Goal: Task Accomplishment & Management: Complete application form

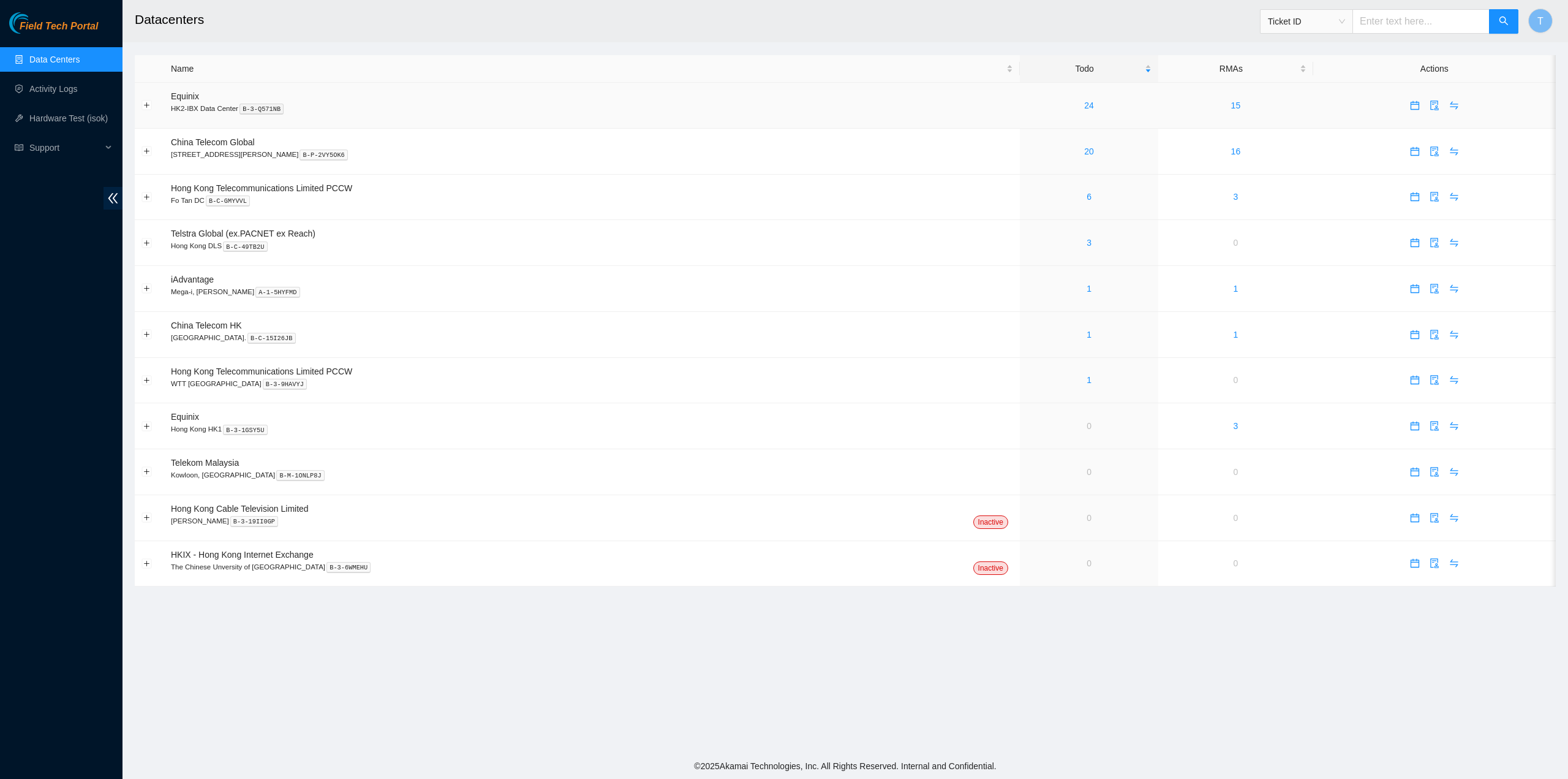
click at [1410, 108] on icon "calendar" at bounding box center [1415, 105] width 10 height 10
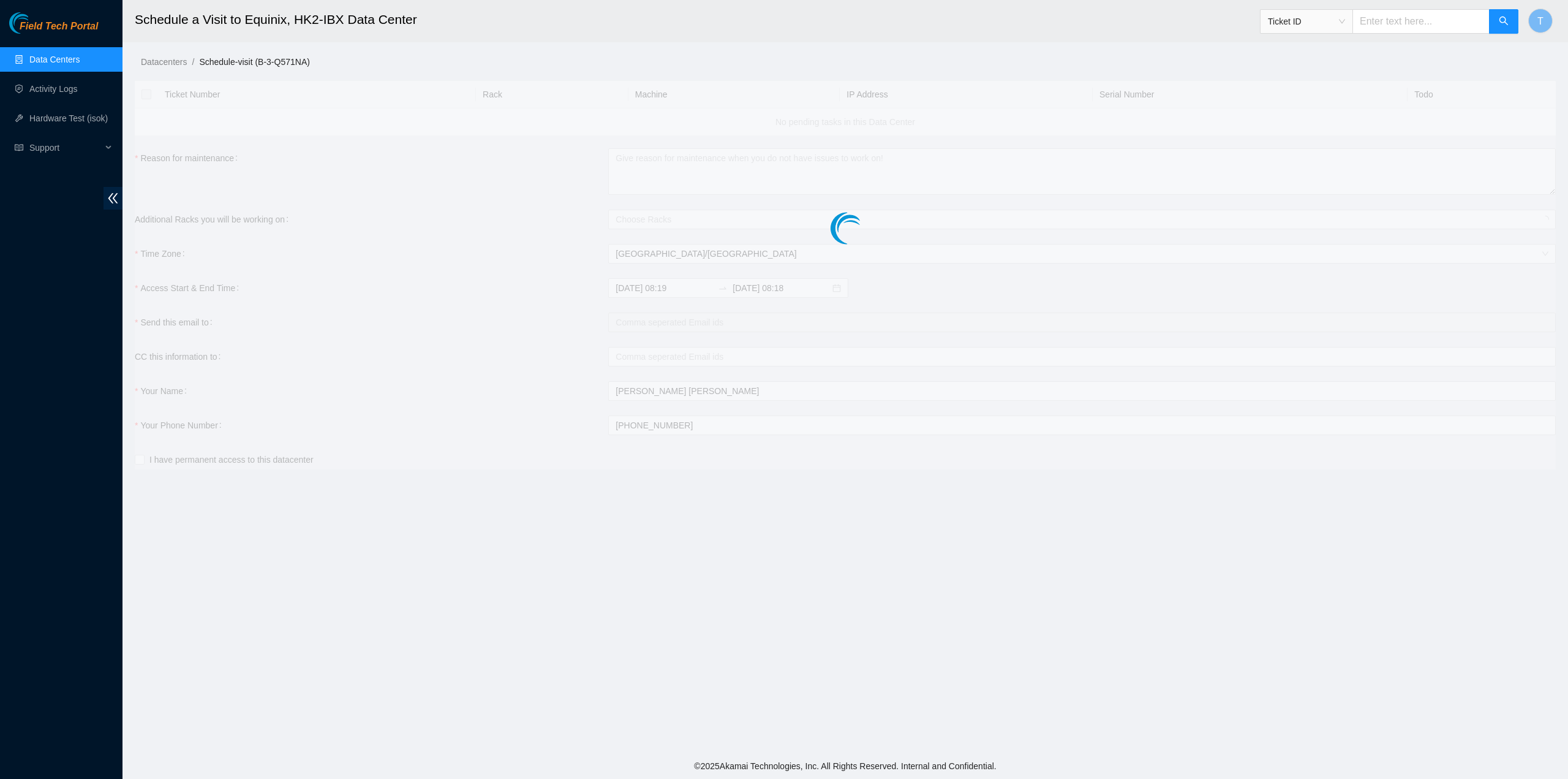
checkbox input "true"
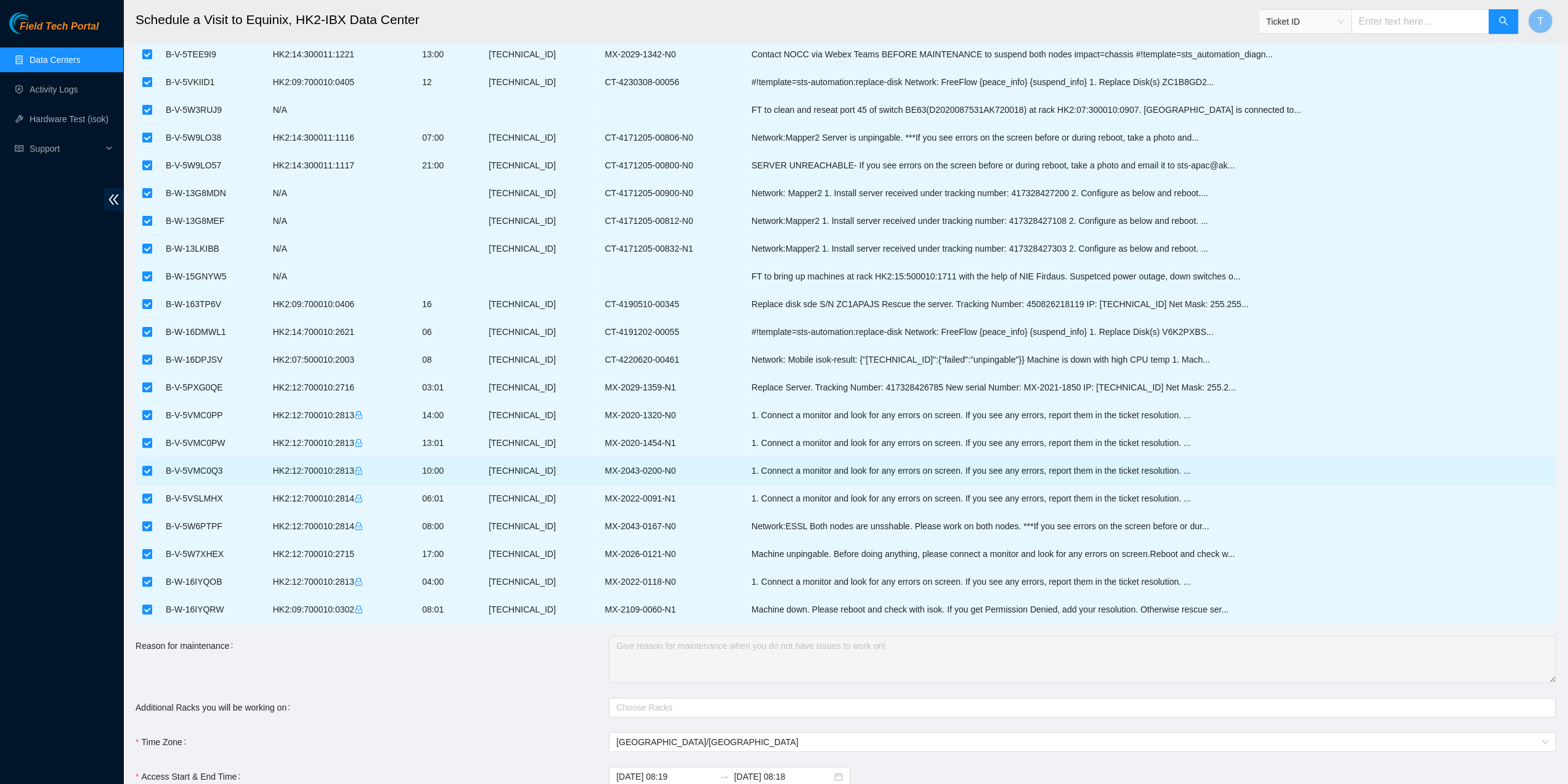
scroll to position [309, 0]
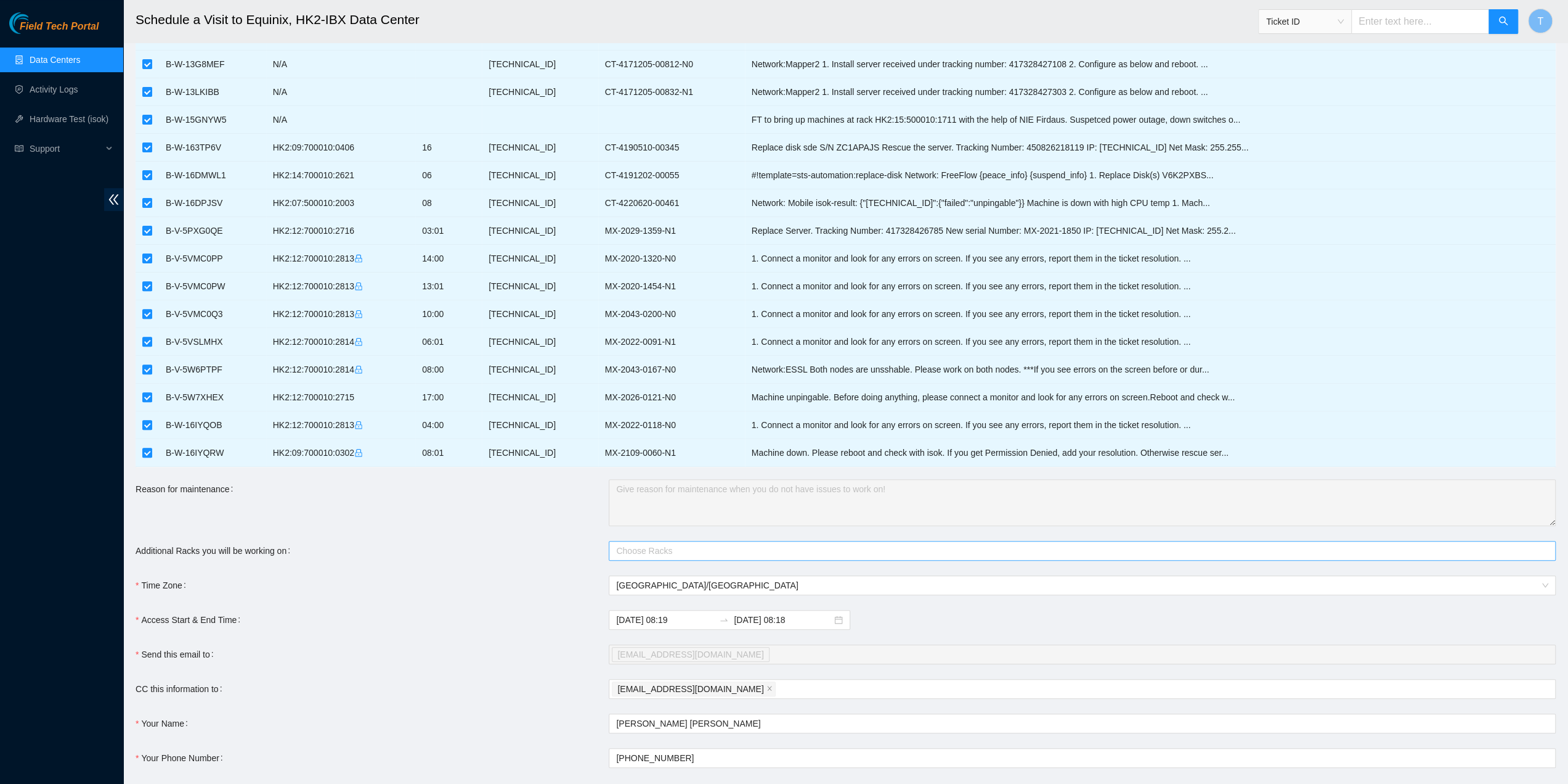
click at [671, 544] on div at bounding box center [1076, 551] width 928 height 15
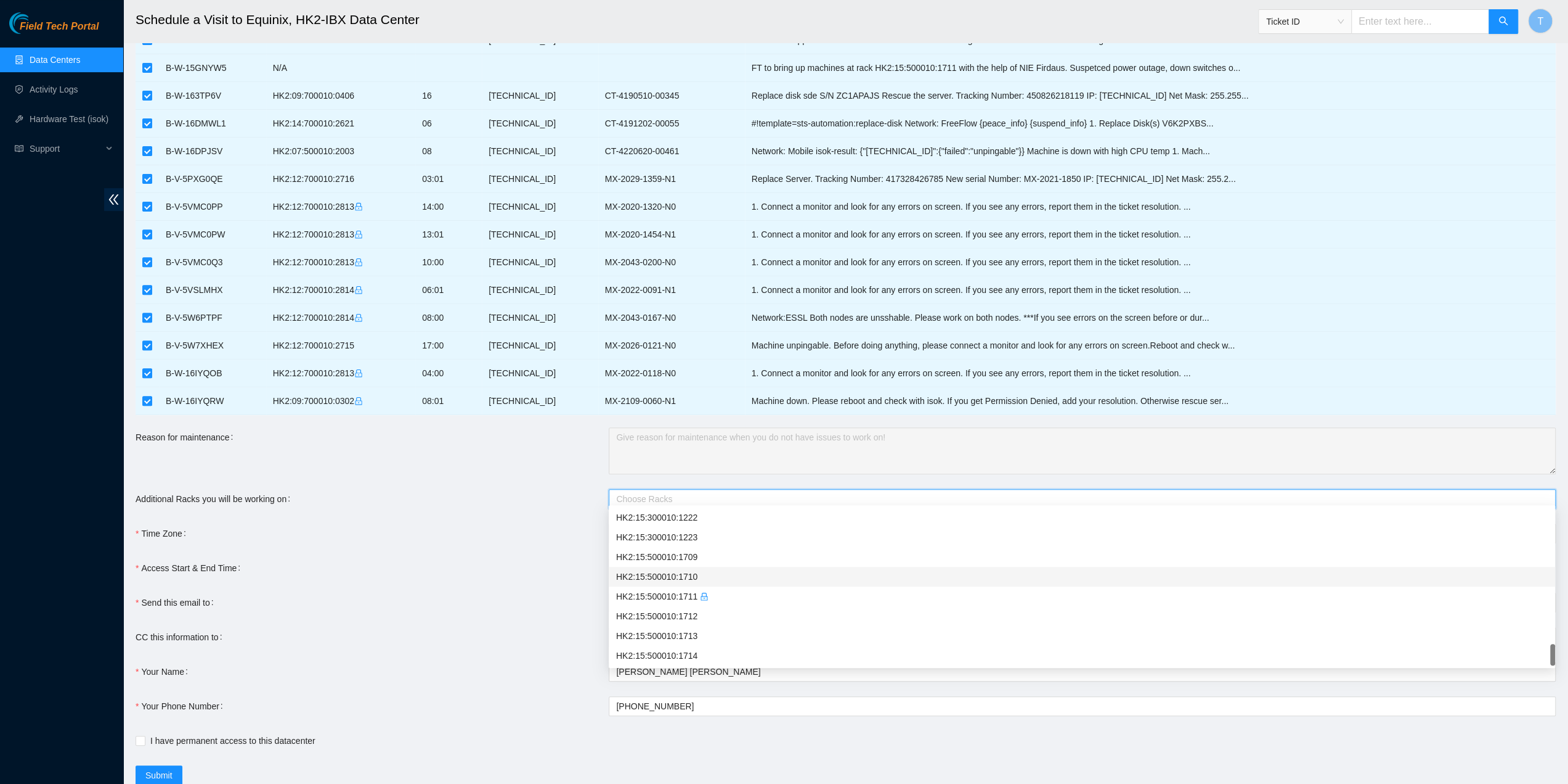
scroll to position [370, 0]
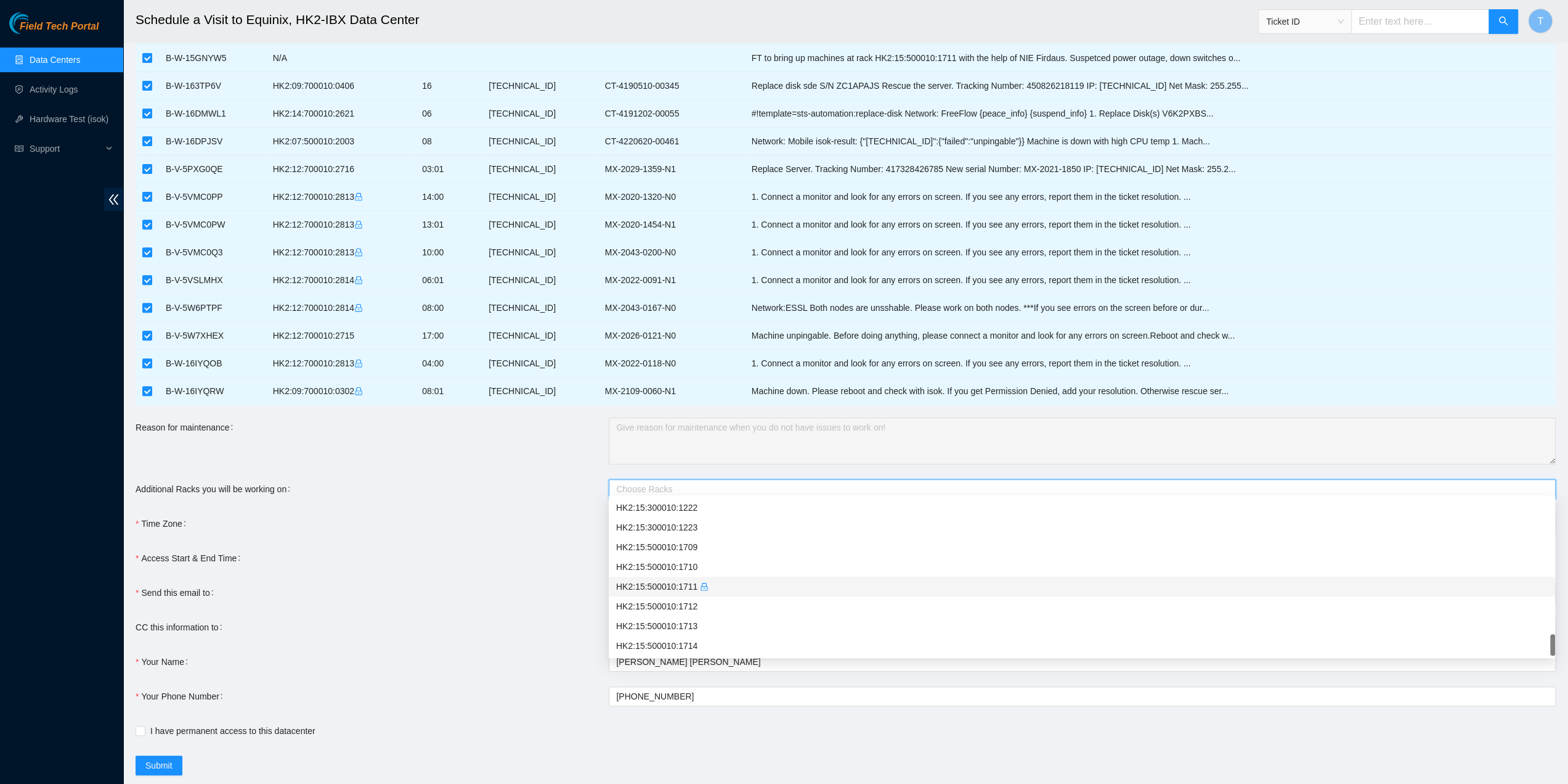
click at [700, 587] on icon "lock" at bounding box center [704, 586] width 9 height 9
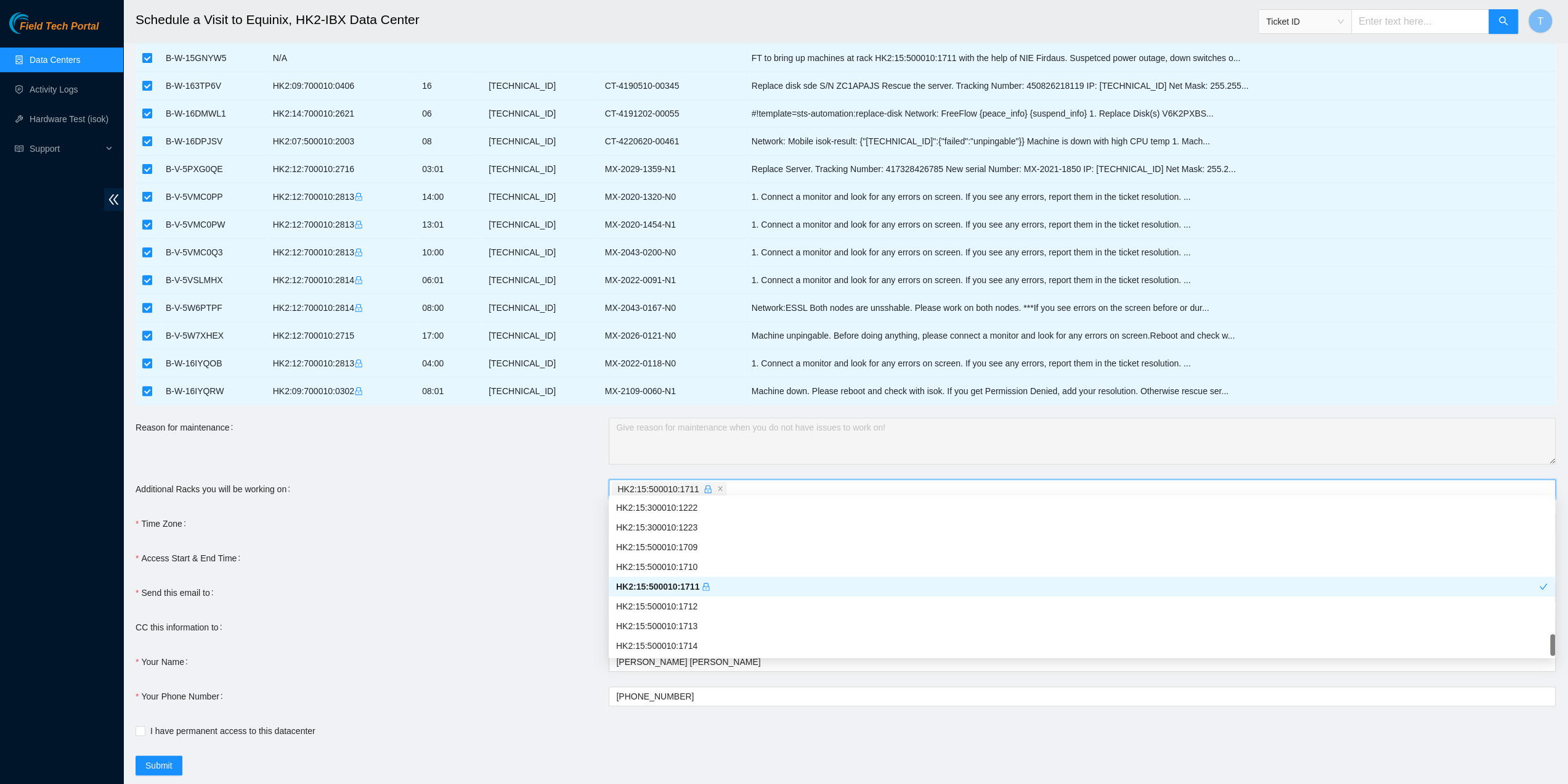
click at [552, 565] on form "Ticket Number Rack Machine IP Address Serial Number Todo B-W-161M8NJ HK2:12:700…" at bounding box center [845, 244] width 1421 height 1064
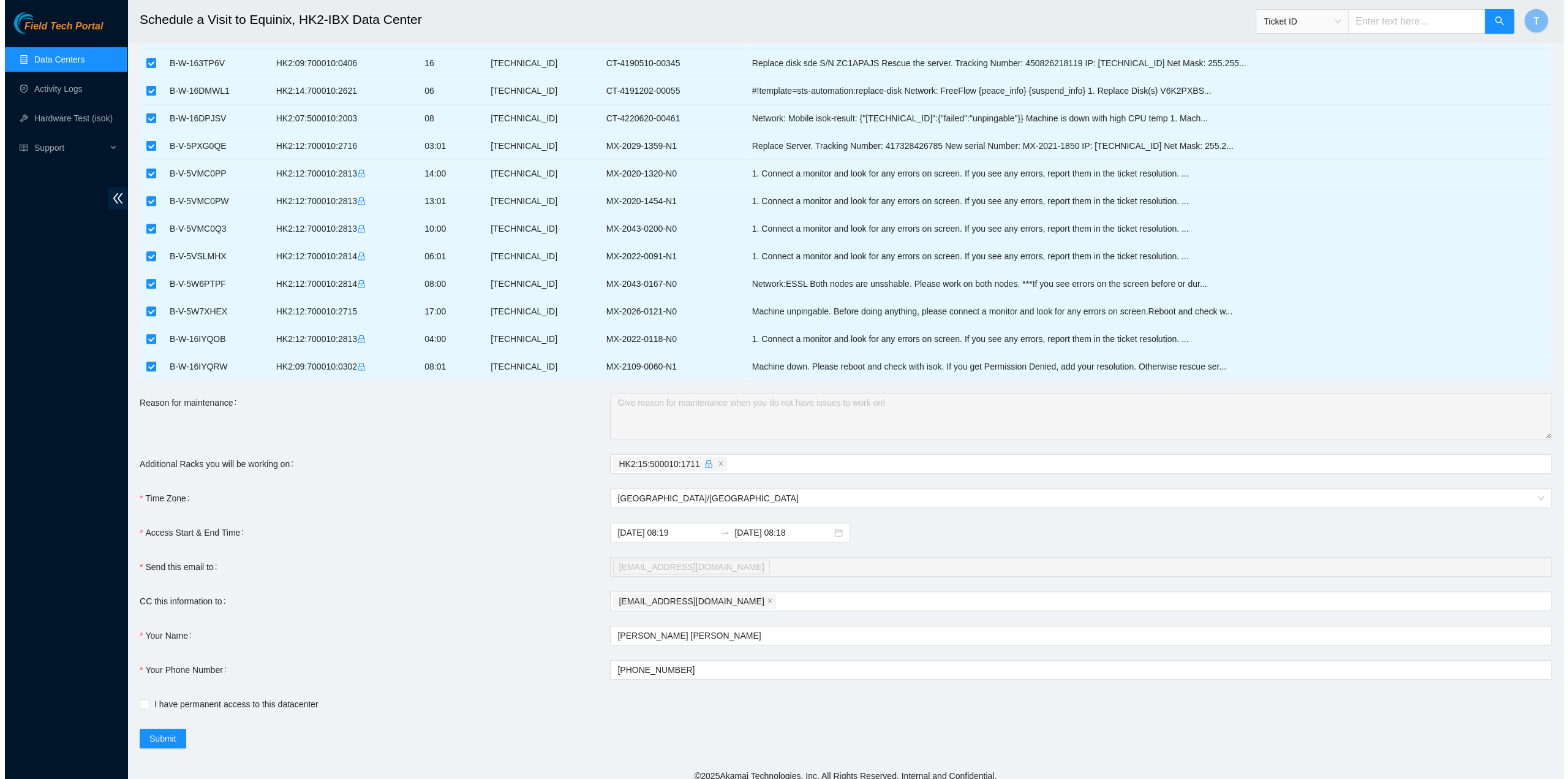
scroll to position [393, 0]
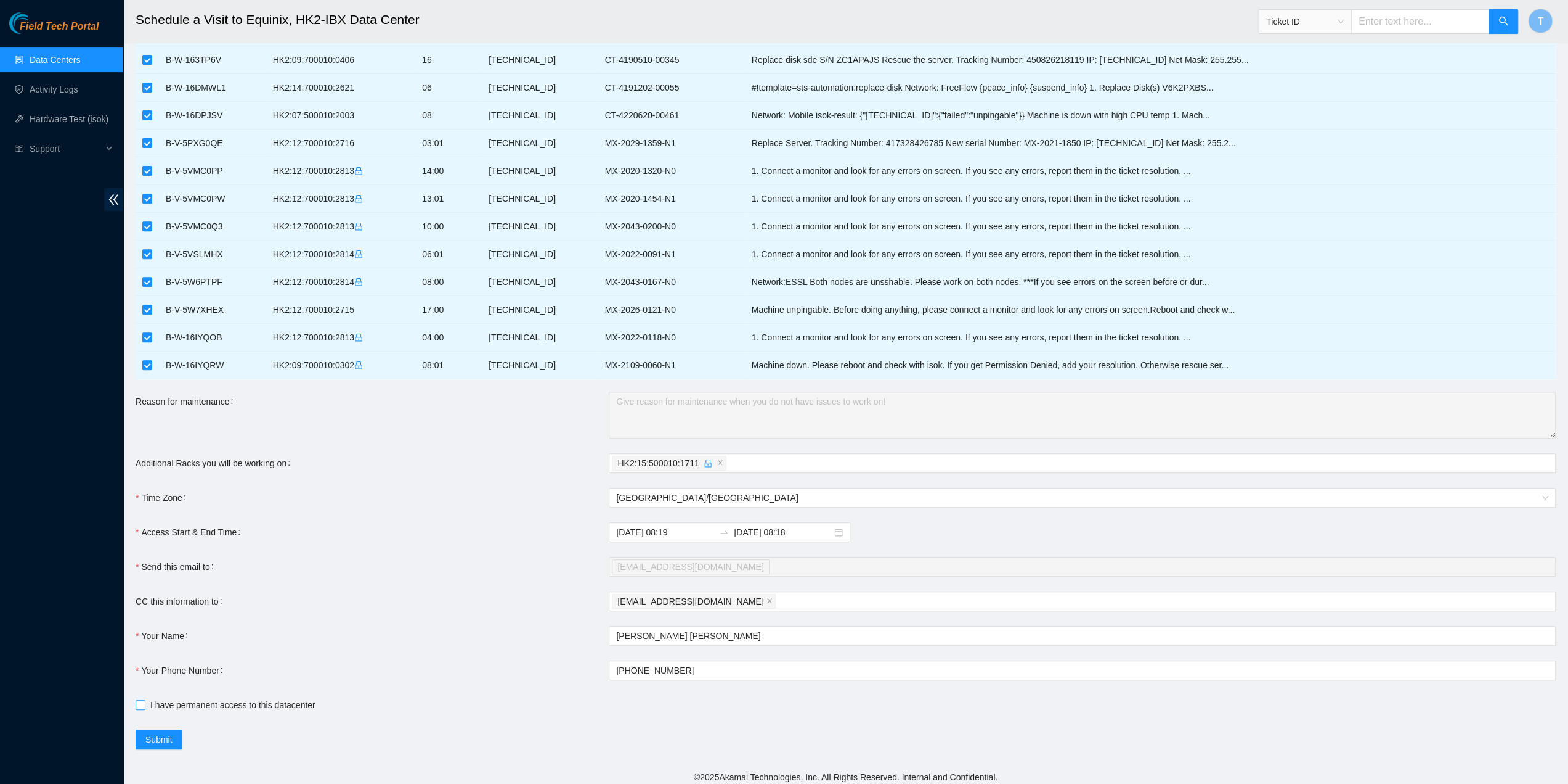
click at [208, 698] on span "I have permanent access to this datacenter" at bounding box center [233, 704] width 175 height 13
click at [144, 700] on input "I have permanent access to this datacenter" at bounding box center [139, 704] width 9 height 9
checkbox input "true"
click at [144, 729] on button "Submit" at bounding box center [159, 739] width 47 height 20
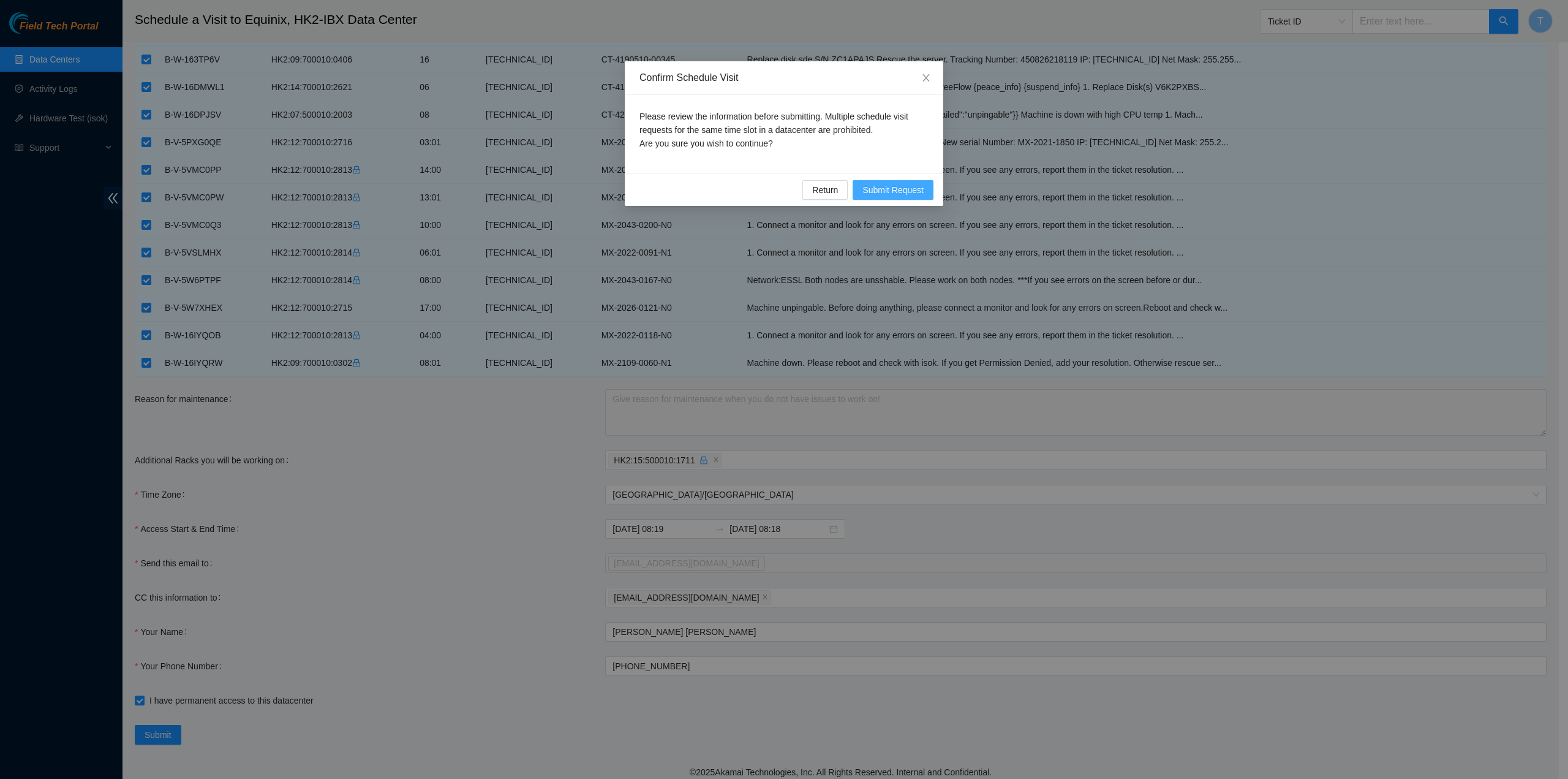
click at [892, 188] on span "Submit Request" at bounding box center [893, 189] width 61 height 13
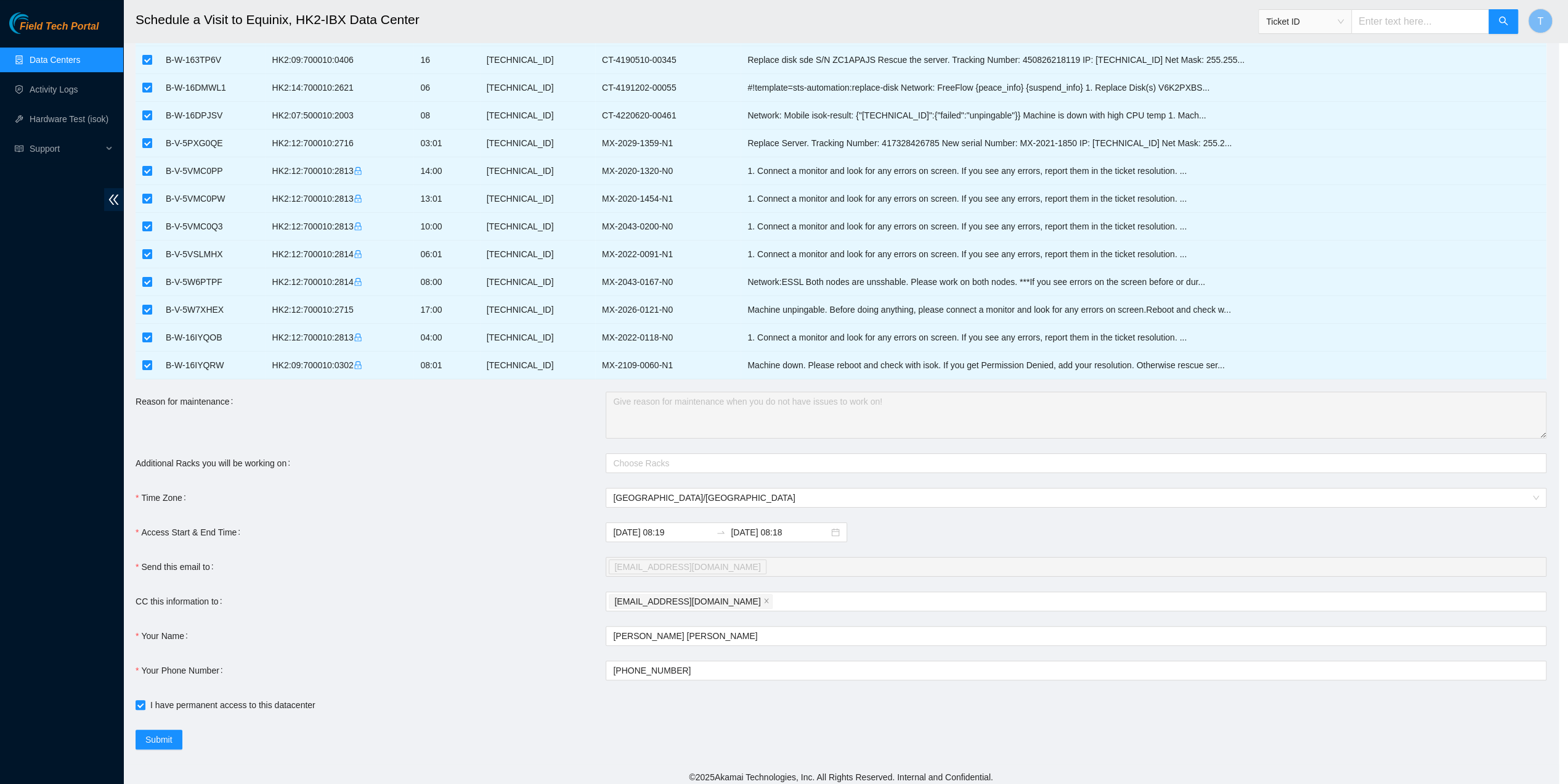
type input "[DATE] 08:20"
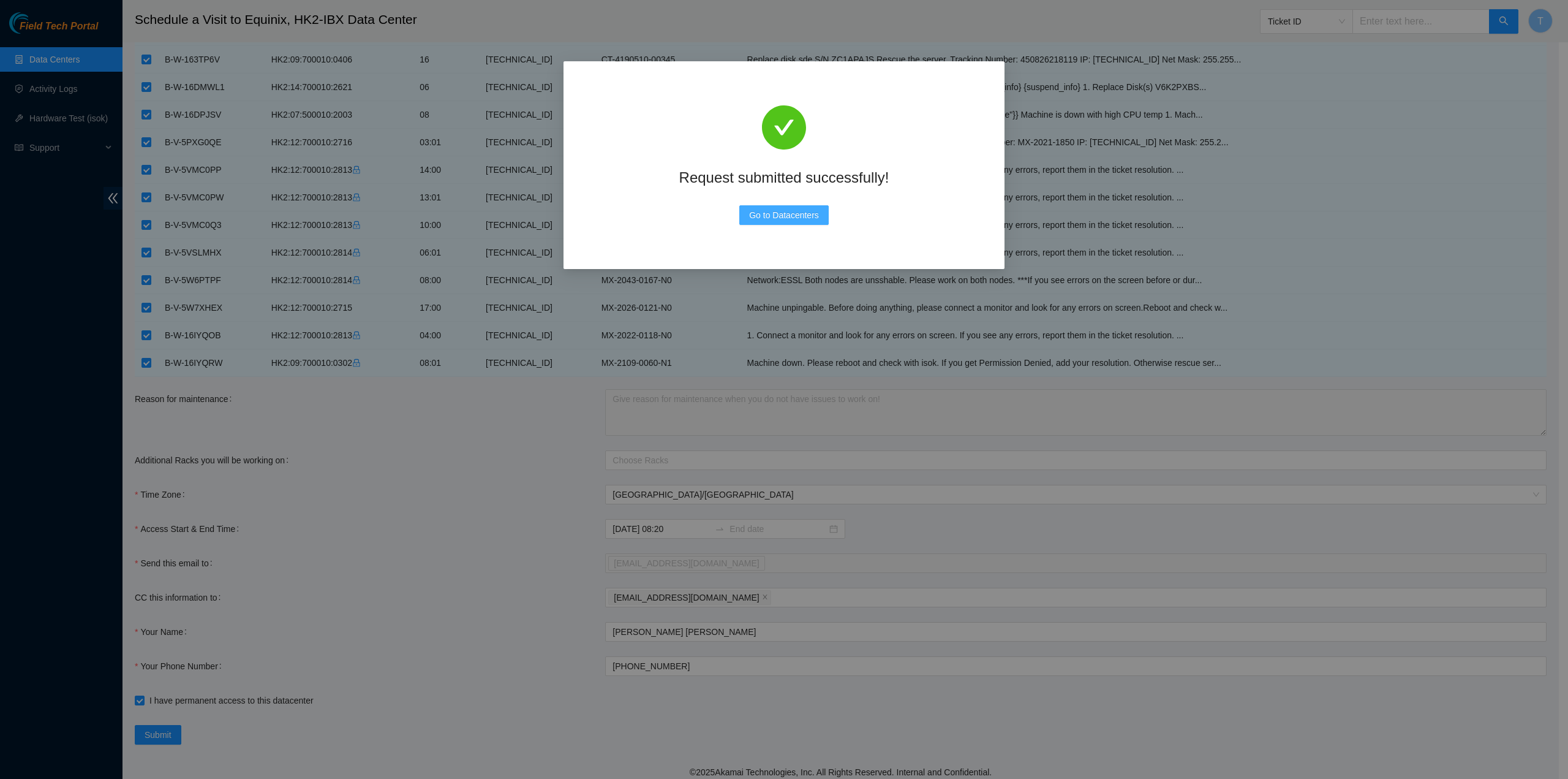
click at [791, 212] on span "Go to Datacenters" at bounding box center [784, 215] width 70 height 13
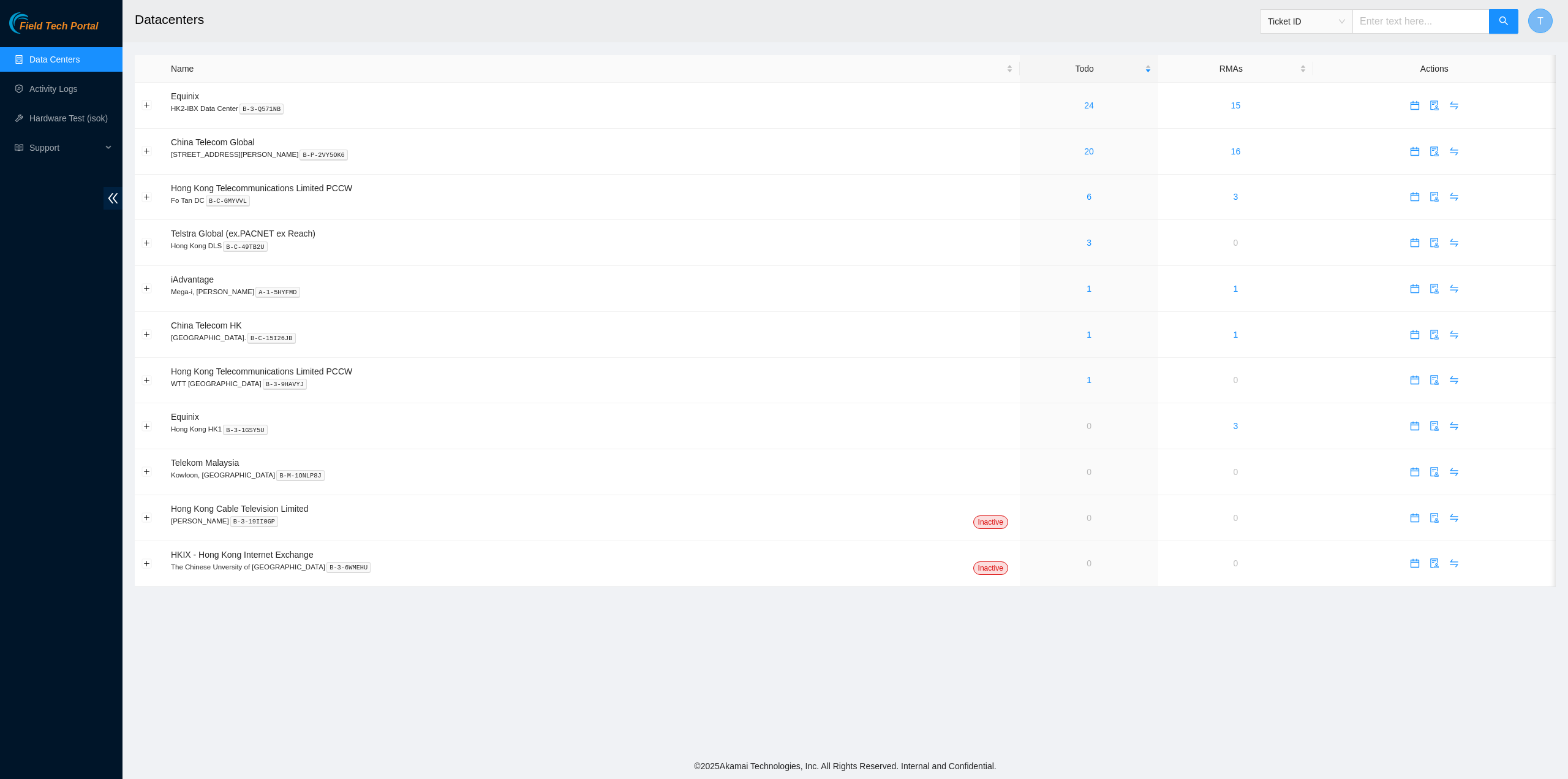
click at [1548, 16] on button "T" at bounding box center [1540, 20] width 24 height 24
click at [1470, 131] on link "Logout" at bounding box center [1457, 135] width 26 height 10
